Goal: Information Seeking & Learning: Compare options

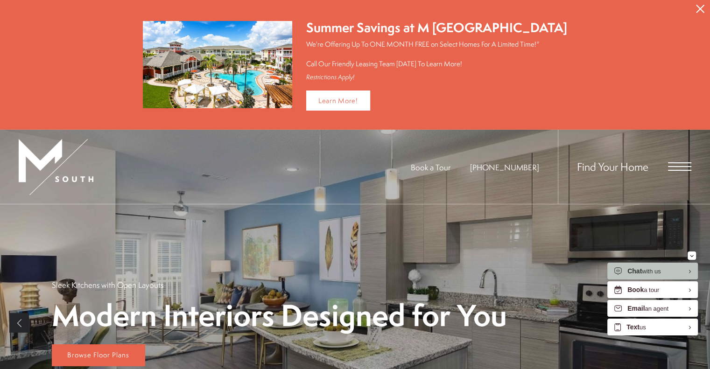
click at [438, 44] on p "We're Offering Up To ONE MONTH FREE on Select Homes For A Limited Time!* Call O…" at bounding box center [436, 53] width 261 height 29
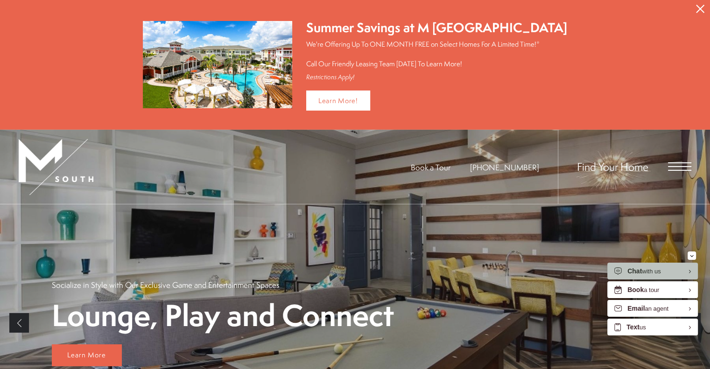
click at [677, 171] on div "Find Your Home" at bounding box center [625, 167] width 134 height 74
drag, startPoint x: 667, startPoint y: 166, endPoint x: 672, endPoint y: 164, distance: 5.9
click at [672, 164] on div "Find Your Home" at bounding box center [625, 167] width 134 height 74
click at [672, 164] on span "Open Menu" at bounding box center [679, 166] width 23 height 8
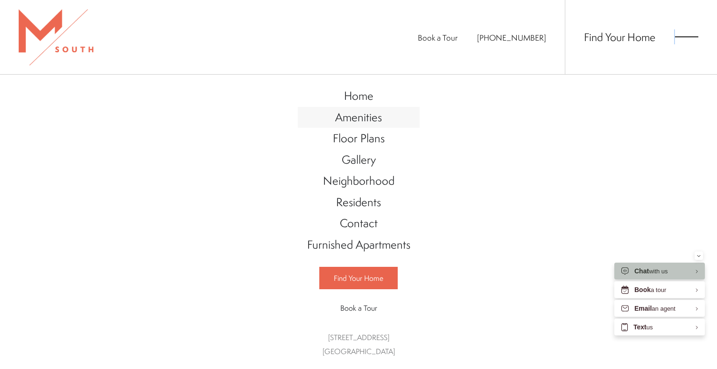
click at [354, 115] on span "Amenities" at bounding box center [358, 117] width 47 height 16
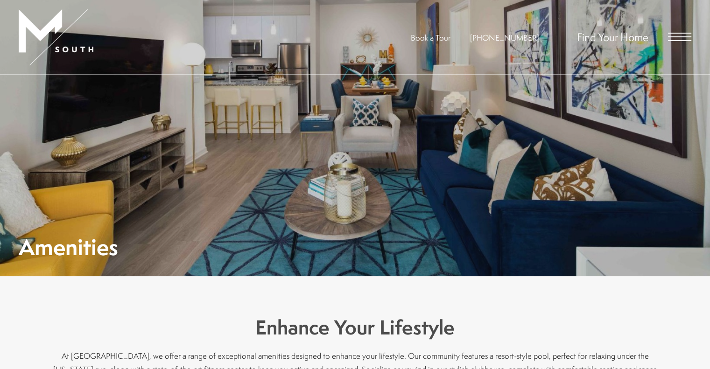
click at [677, 43] on div "Find Your Home" at bounding box center [625, 37] width 134 height 74
click at [677, 39] on span "Open Menu" at bounding box center [679, 37] width 23 height 8
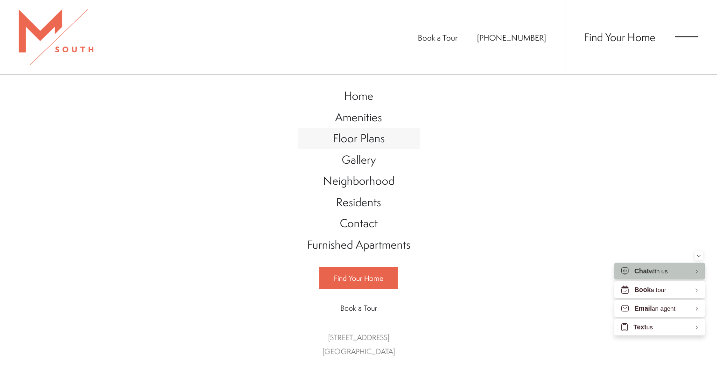
click at [363, 130] on link "Floor Plans" at bounding box center [359, 138] width 122 height 21
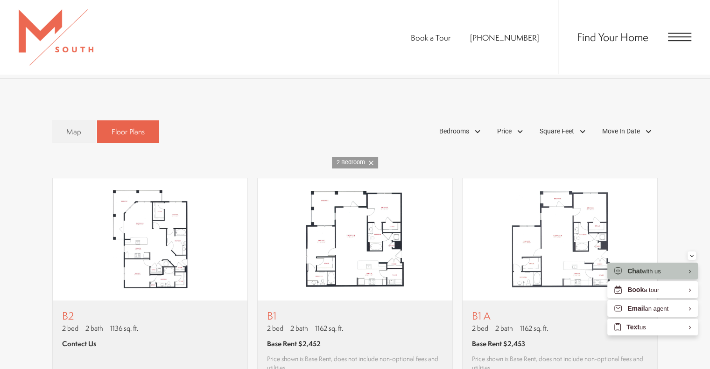
scroll to position [514, 0]
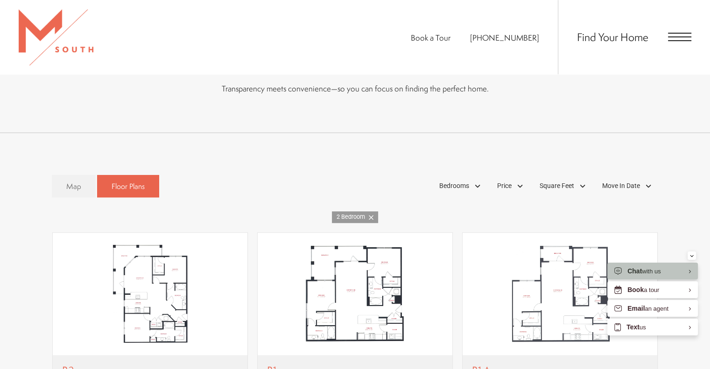
click at [373, 219] on icon at bounding box center [371, 217] width 5 height 5
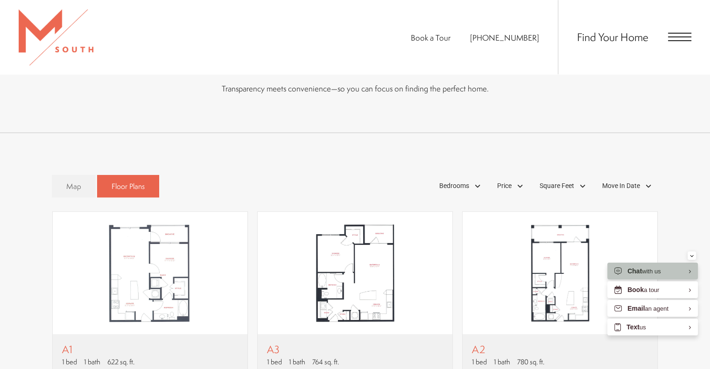
drag, startPoint x: 462, startPoint y: 189, endPoint x: 463, endPoint y: 204, distance: 15.4
click at [462, 189] on span "Bedrooms" at bounding box center [454, 186] width 30 height 10
click at [449, 246] on span "3 Bedroom" at bounding box center [443, 246] width 47 height 10
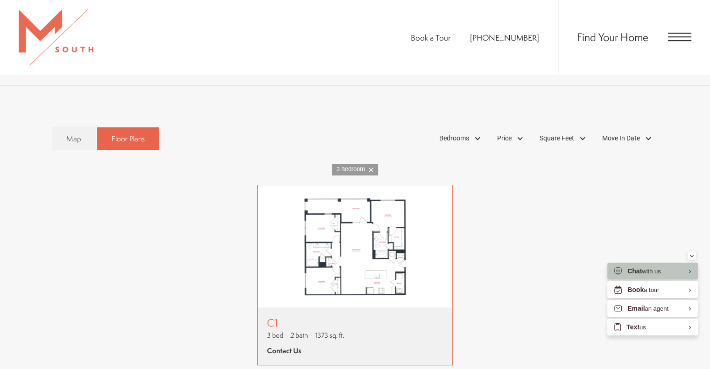
scroll to position [607, 0]
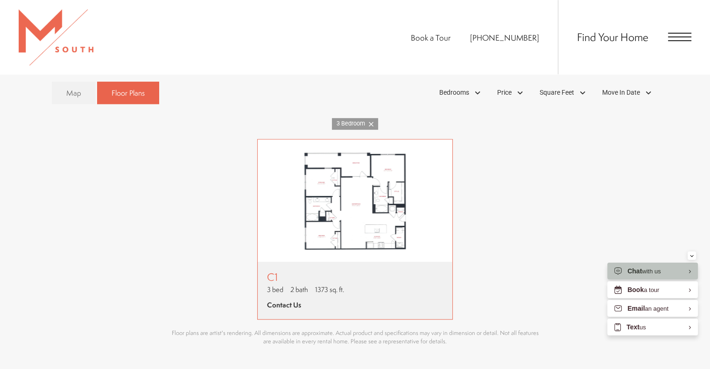
click at [358, 245] on img "View floor plan C1" at bounding box center [355, 201] width 195 height 122
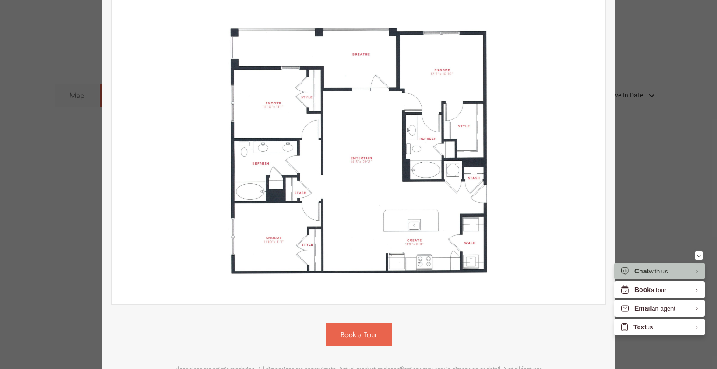
scroll to position [45, 0]
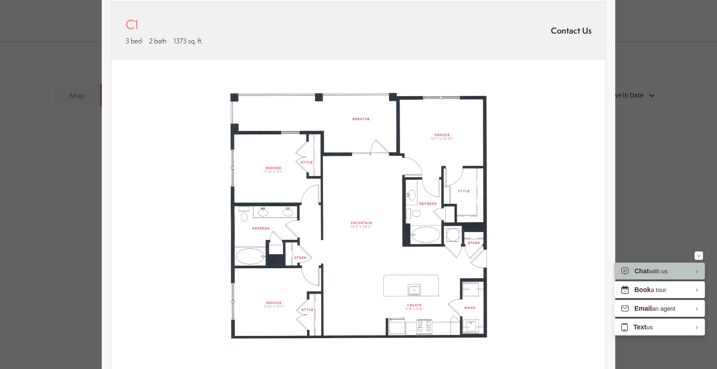
click at [638, 139] on div "C1 3 bed 2 bath 1373 sq. ft. Contact Us 2D 3D" at bounding box center [358, 184] width 717 height 369
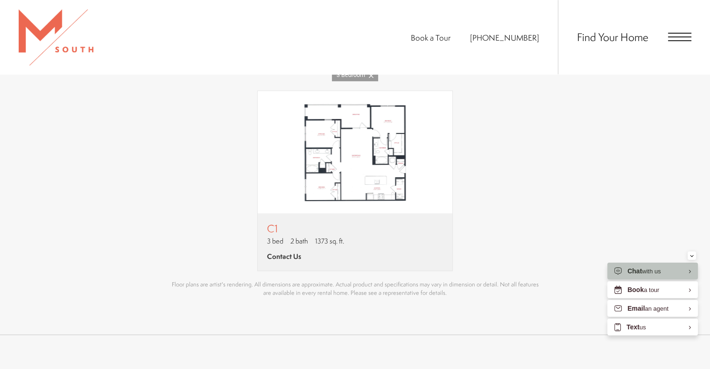
scroll to position [607, 0]
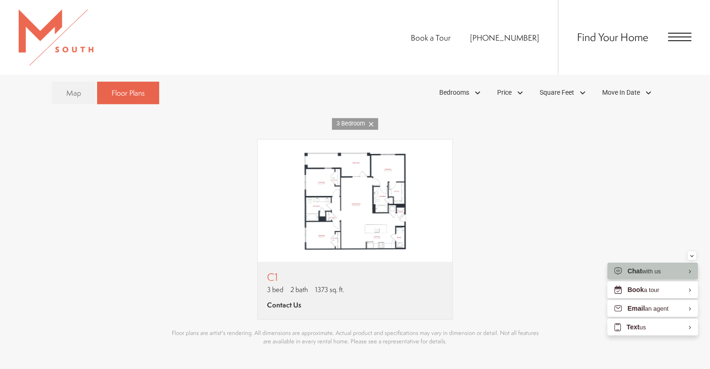
drag, startPoint x: 509, startPoint y: 98, endPoint x: 500, endPoint y: 109, distance: 14.6
click at [508, 98] on span "Price" at bounding box center [504, 93] width 14 height 10
click at [372, 119] on link "3 Bedroom" at bounding box center [355, 124] width 46 height 12
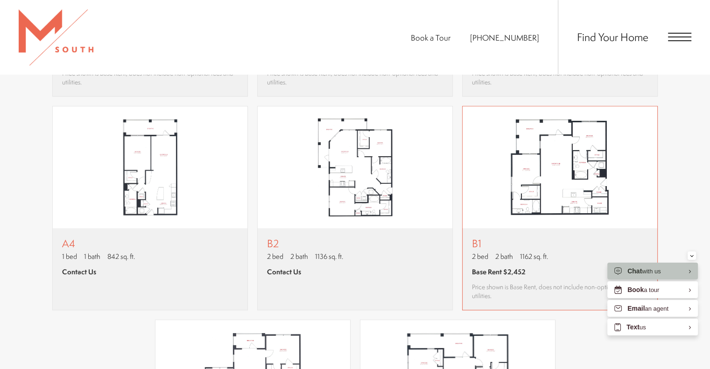
scroll to position [794, 0]
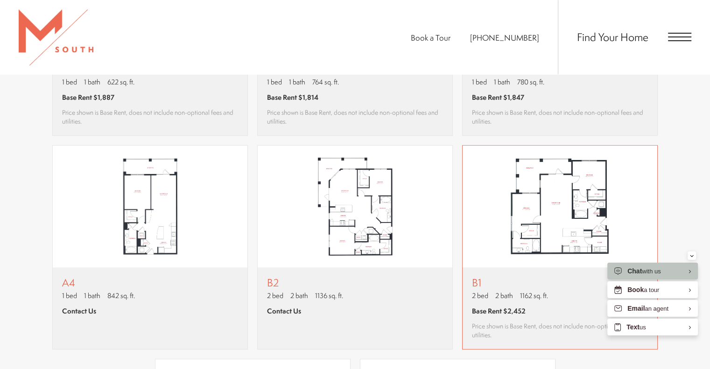
click at [611, 214] on img "View floor plan B1" at bounding box center [560, 207] width 195 height 122
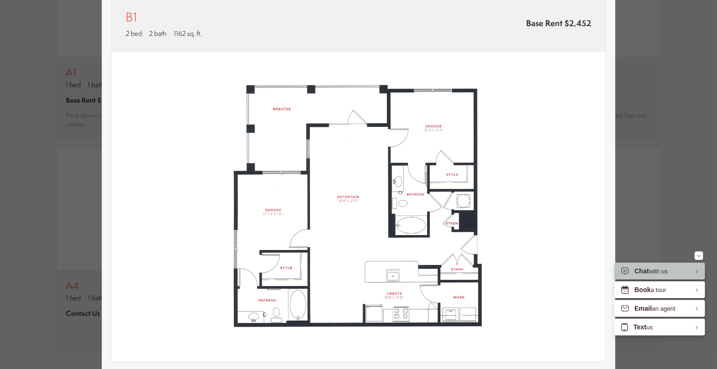
scroll to position [93, 0]
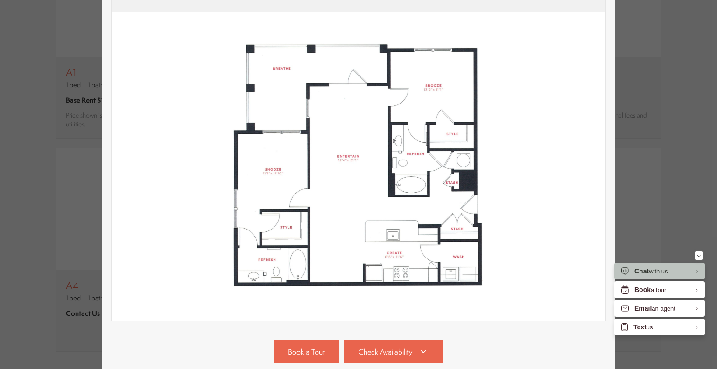
click at [677, 120] on div "B1 2 bed 2 bath 1162 sq. ft. Base Rent $2,452 2D 3D" at bounding box center [358, 184] width 717 height 369
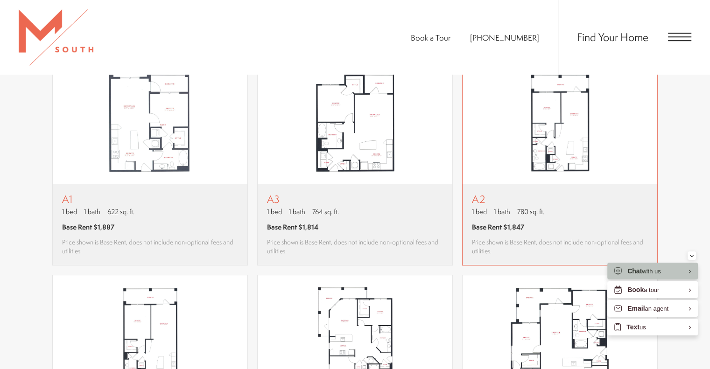
scroll to position [607, 0]
